Goal: Task Accomplishment & Management: Use online tool/utility

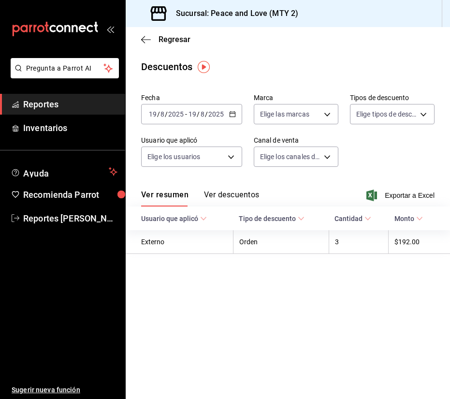
click at [172, 44] on div "Regresar" at bounding box center [288, 39] width 324 height 25
click at [173, 40] on span "Regresar" at bounding box center [174, 39] width 32 height 9
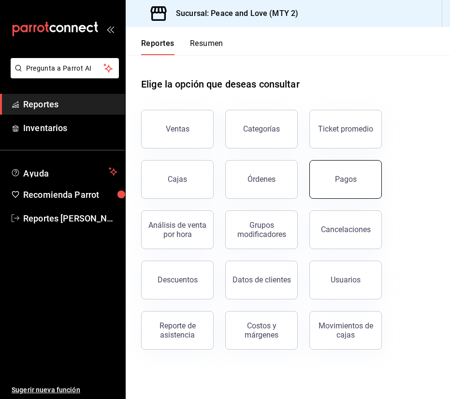
click at [360, 184] on button "Pagos" at bounding box center [345, 179] width 72 height 39
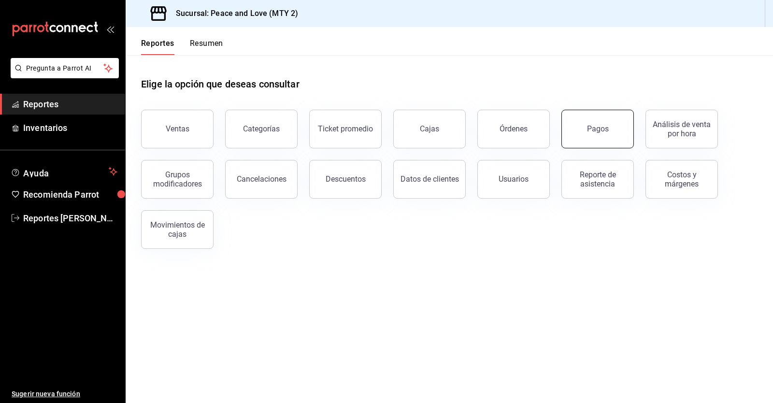
click at [597, 123] on button "Pagos" at bounding box center [597, 129] width 72 height 39
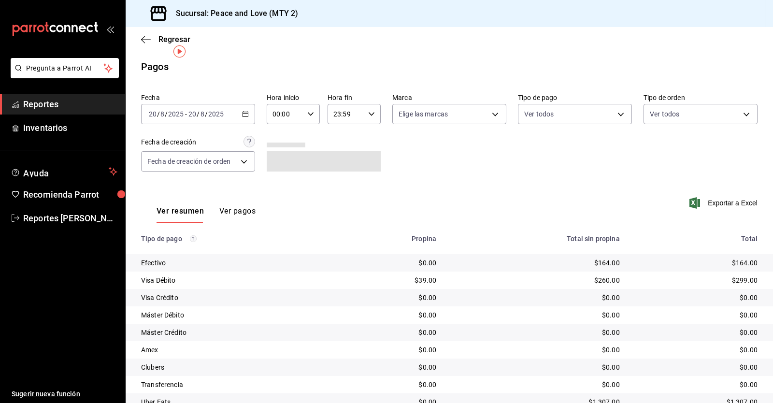
scroll to position [58, 0]
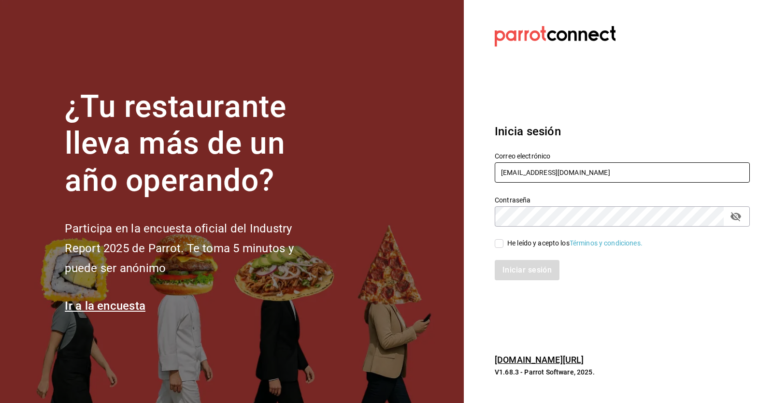
click at [548, 178] on input "pr@peace.com" at bounding box center [622, 172] width 255 height 20
type input "gm@peace.com"
click at [504, 244] on span "He leído y acepto los Términos y condiciones." at bounding box center [573, 243] width 139 height 10
click at [504, 244] on input "He leído y acepto los Términos y condiciones." at bounding box center [499, 243] width 9 height 9
checkbox input "true"
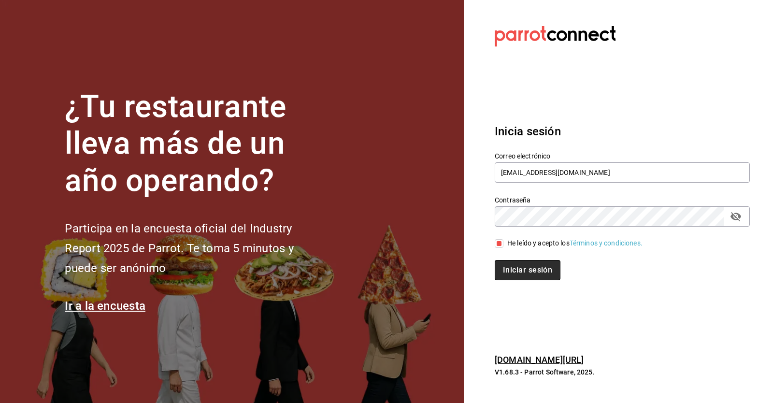
click at [527, 273] on button "Iniciar sesión" at bounding box center [528, 270] width 66 height 20
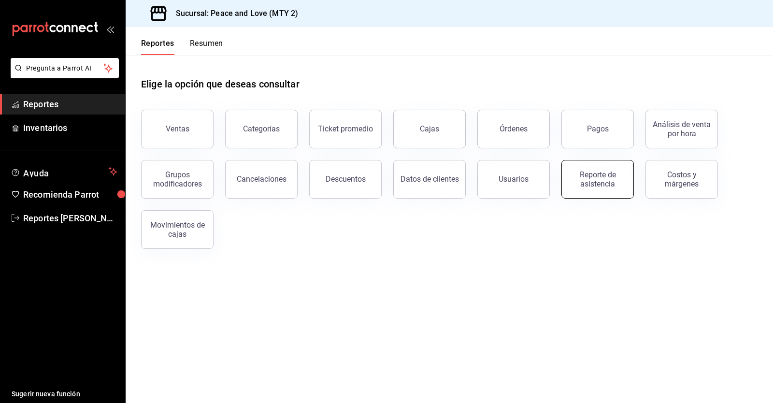
click at [609, 177] on div "Reporte de asistencia" at bounding box center [598, 179] width 60 height 18
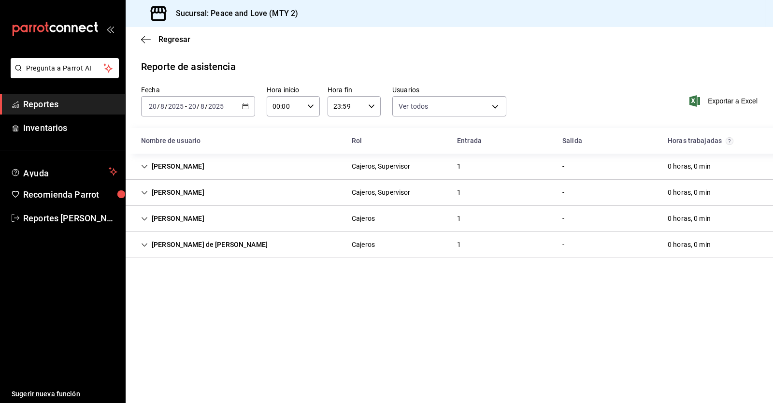
click at [604, 181] on div "Paola Yamilet Celedon Flores Cajeros, Supervisor 1 - 0 horas, 0 min" at bounding box center [450, 193] width 648 height 26
